Goal: Task Accomplishment & Management: Complete application form

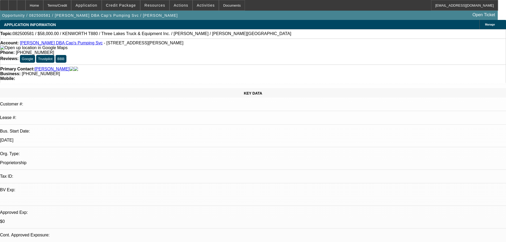
select select "0"
select select "2"
select select "0"
select select "2"
select select "6"
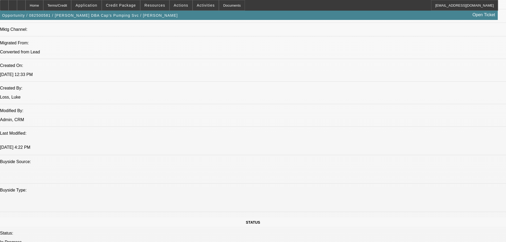
scroll to position [372, 0]
click at [111, 6] on span at bounding box center [121, 5] width 38 height 13
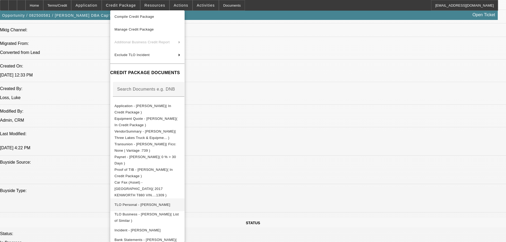
scroll to position [58, 0]
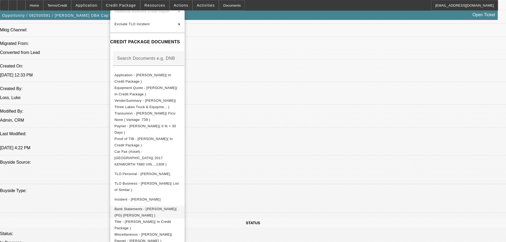
click at [158, 207] on span "Bank Statements - [PERSON_NAME]( (PG) [PERSON_NAME] )" at bounding box center [145, 212] width 62 height 10
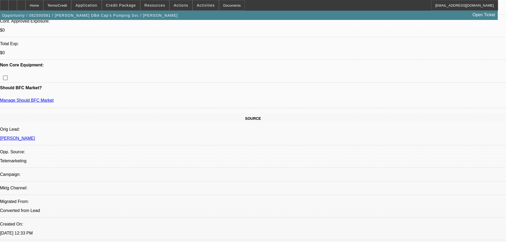
scroll to position [213, 0]
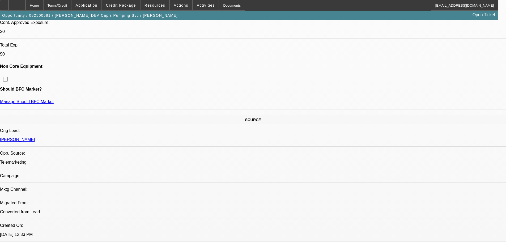
click at [125, 6] on span "Credit Package" at bounding box center [121, 5] width 30 height 4
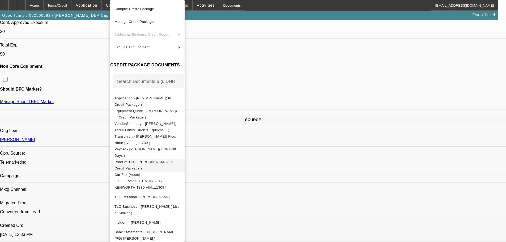
scroll to position [48, 0]
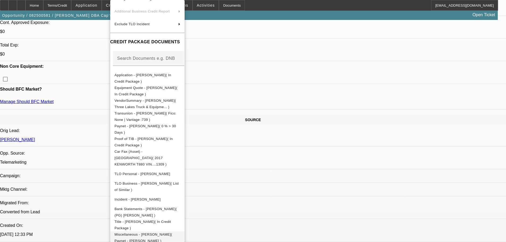
click at [168, 232] on span "Miscellaneous - [PERSON_NAME]( Paynet - [PERSON_NAME] )" at bounding box center [143, 237] width 58 height 10
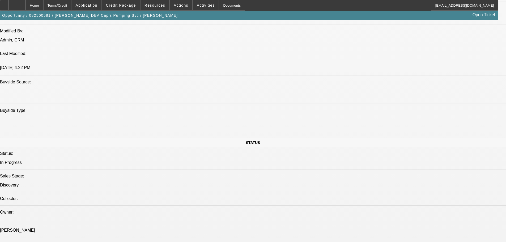
scroll to position [452, 0]
click at [130, 6] on span "Credit Package" at bounding box center [121, 5] width 30 height 4
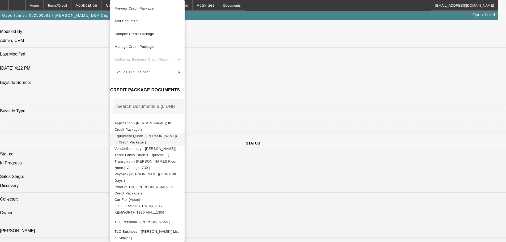
click at [129, 139] on span "Equipment Quote - [PERSON_NAME]( In Credit Package )" at bounding box center [145, 139] width 63 height 10
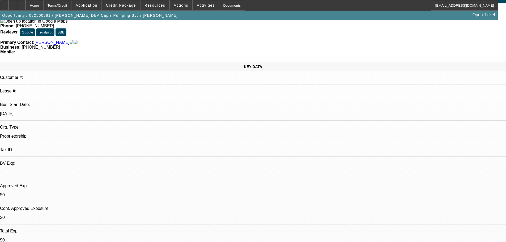
scroll to position [0, 0]
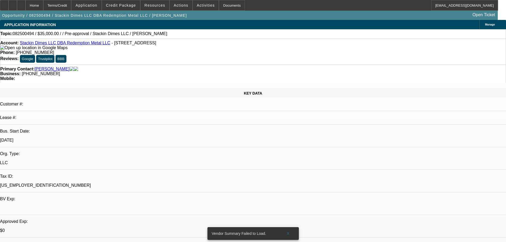
select select "0"
select select "2"
select select "0.1"
select select "4"
